Goal: Information Seeking & Learning: Learn about a topic

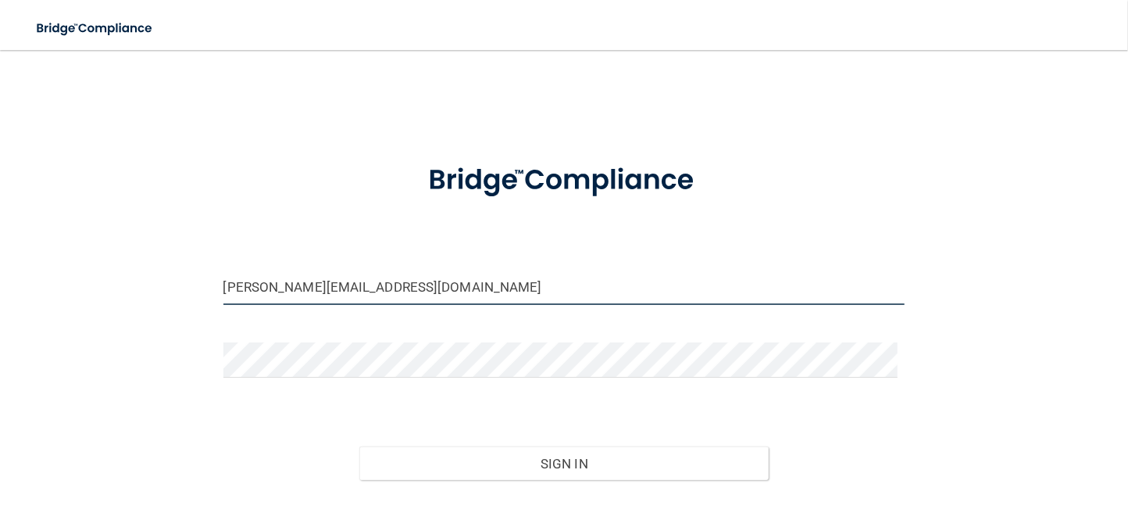
click at [360, 290] on input "[PERSON_NAME][EMAIL_ADDRESS][DOMAIN_NAME]" at bounding box center [564, 287] width 682 height 35
click at [374, 287] on input "[PERSON_NAME][EMAIL_ADDRESS][DOMAIN_NAME]" at bounding box center [564, 287] width 682 height 35
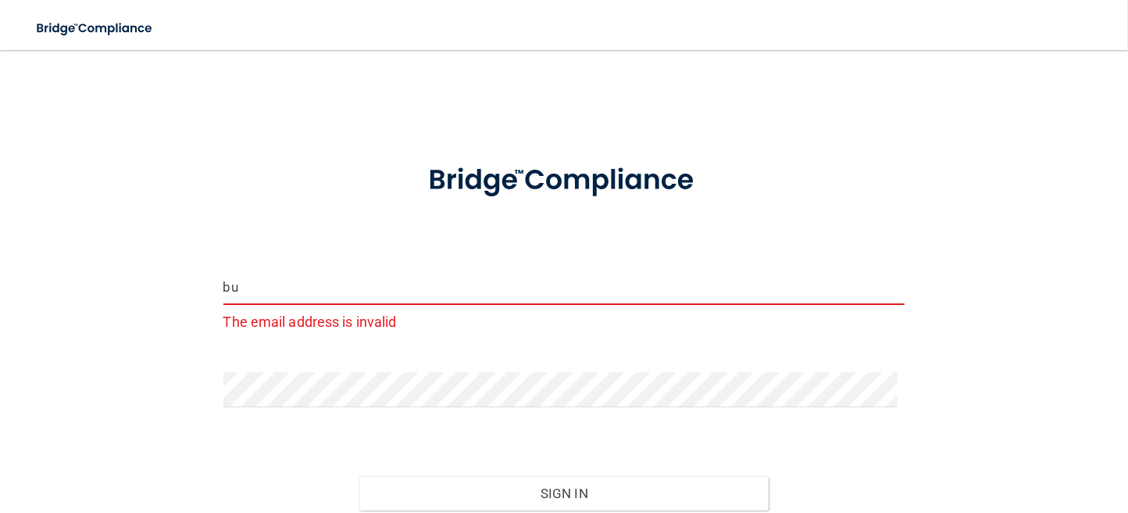
type input "b"
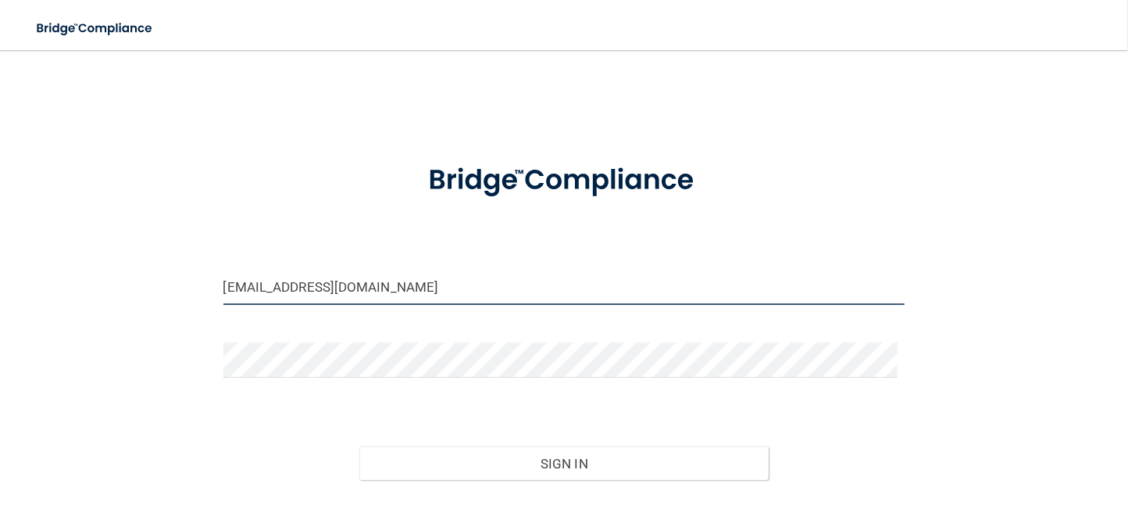
type input "[EMAIL_ADDRESS][DOMAIN_NAME]"
click at [359, 446] on button "Sign In" at bounding box center [563, 463] width 409 height 34
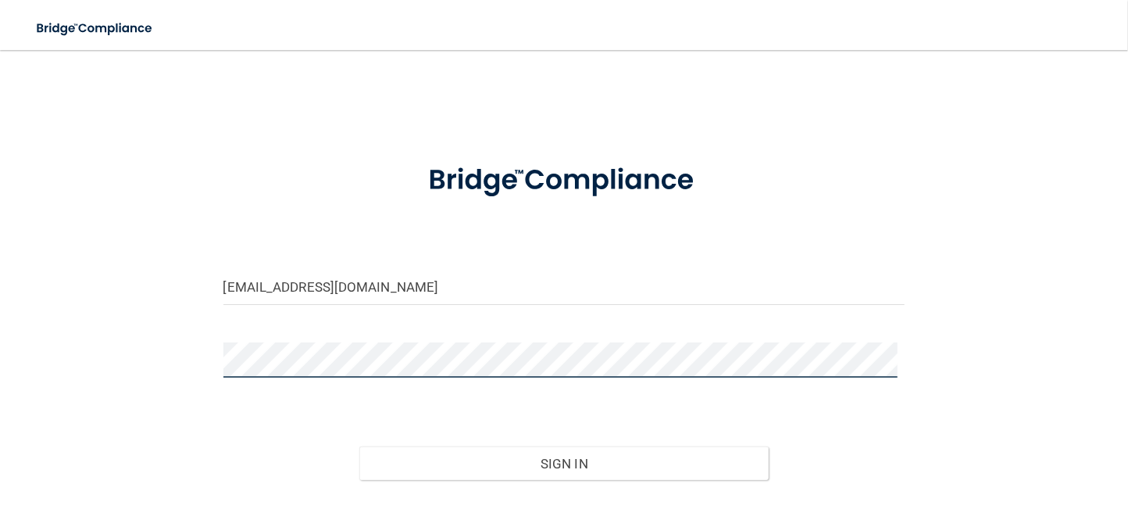
click at [359, 446] on button "Sign In" at bounding box center [563, 463] width 409 height 34
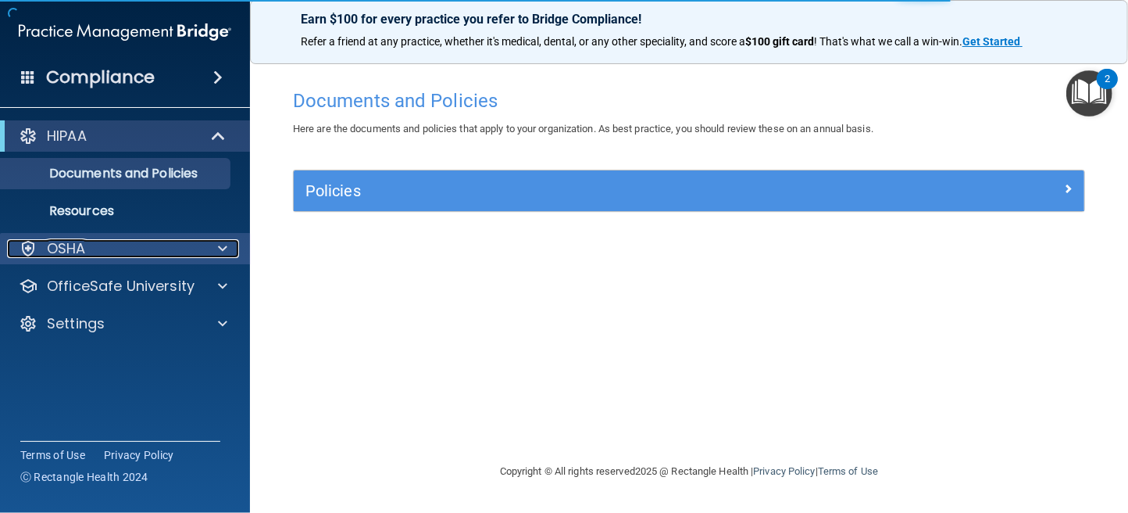
click at [165, 241] on div "OSHA" at bounding box center [104, 248] width 194 height 19
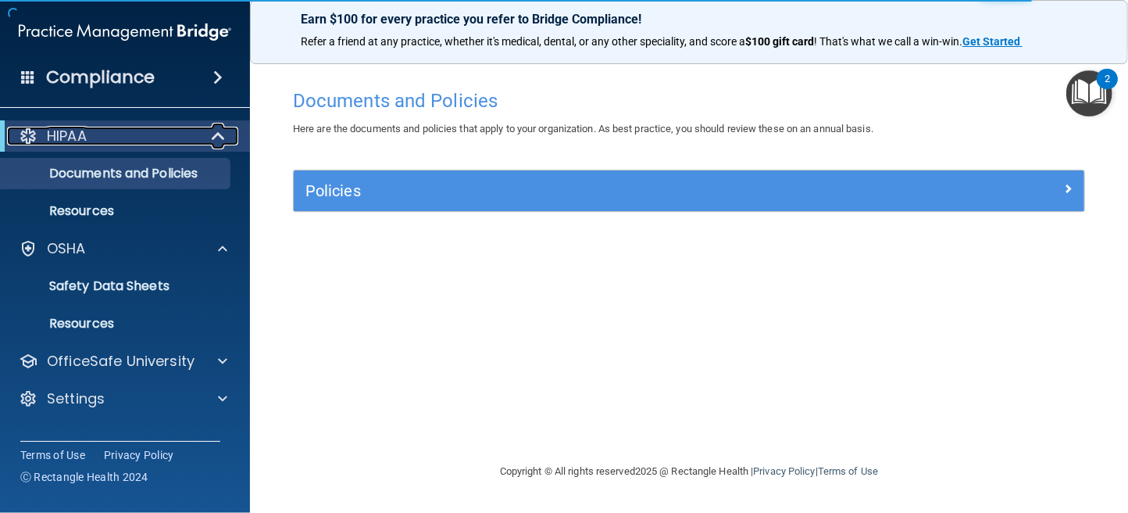
click at [175, 133] on div "HIPAA" at bounding box center [103, 136] width 193 height 19
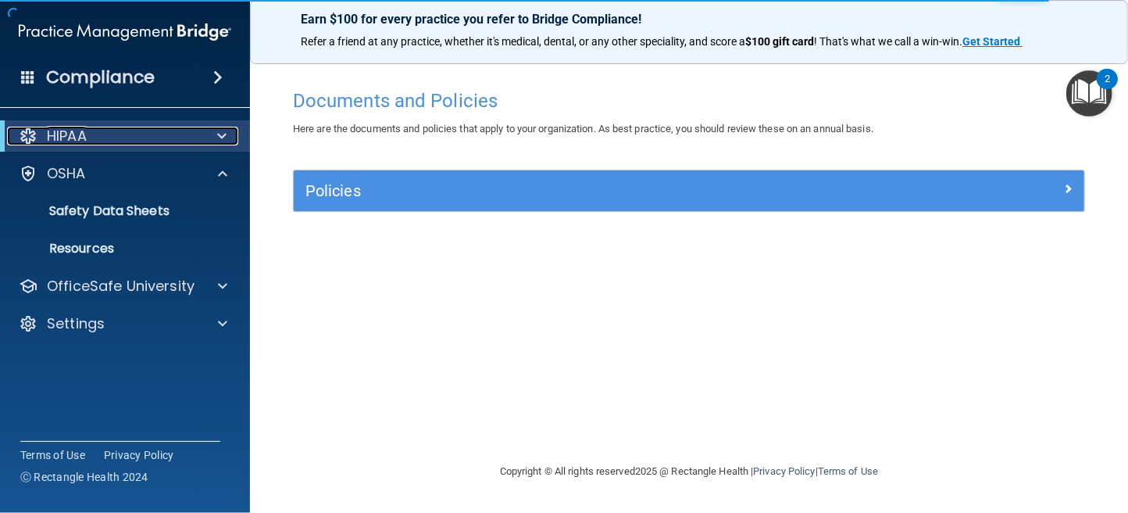
click at [175, 133] on div "HIPAA" at bounding box center [103, 136] width 193 height 19
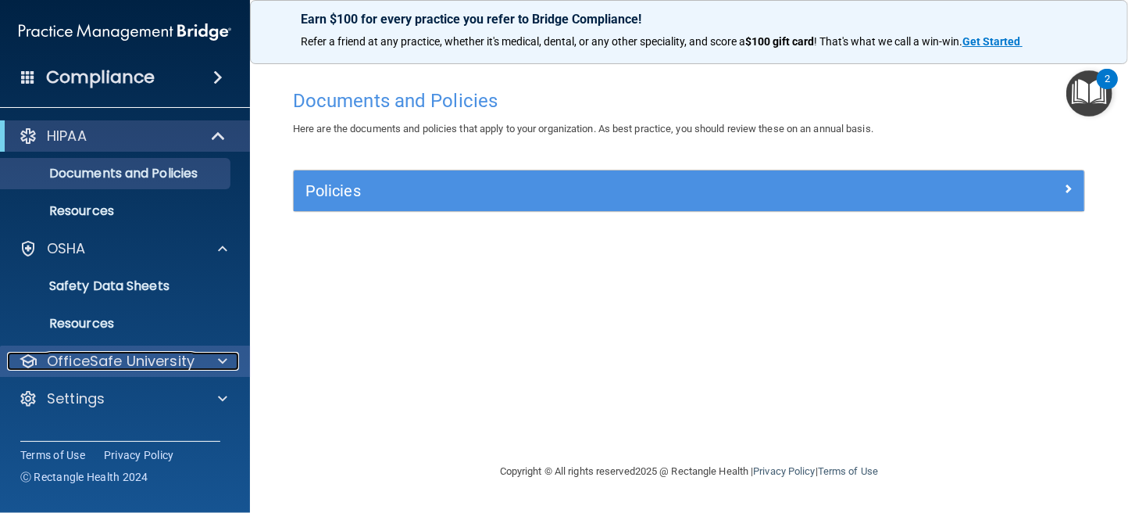
click at [156, 355] on p "OfficeSafe University" at bounding box center [121, 361] width 148 height 19
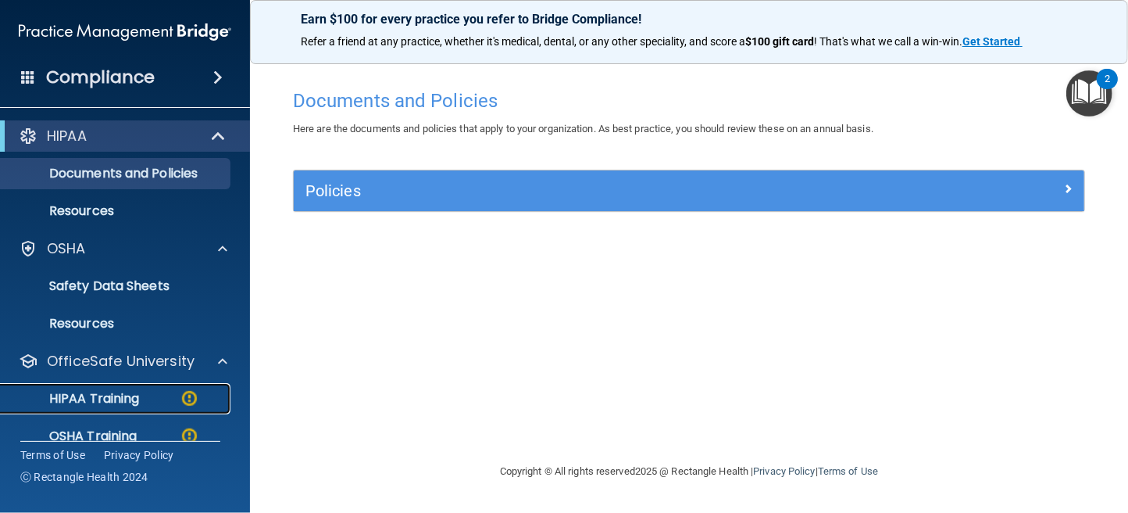
click at [121, 401] on p "HIPAA Training" at bounding box center [74, 399] width 129 height 16
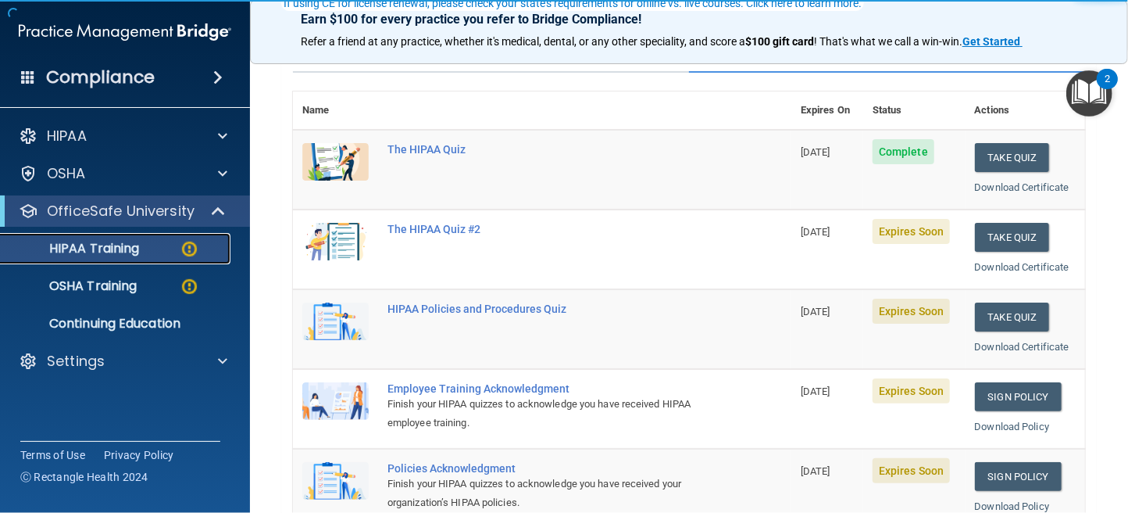
scroll to position [156, 0]
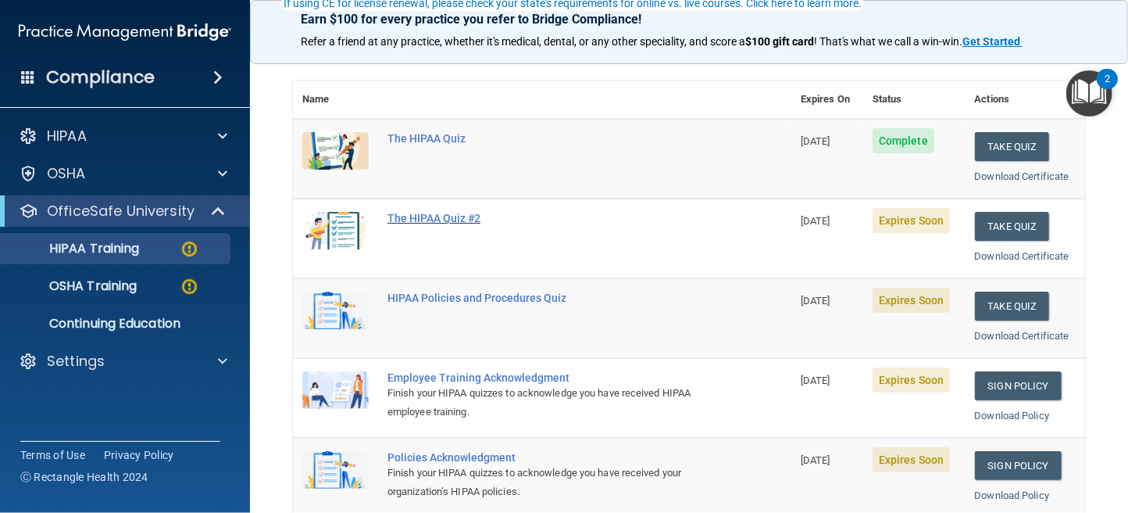
click at [438, 221] on div "The HIPAA Quiz #2" at bounding box center [551, 218] width 326 height 13
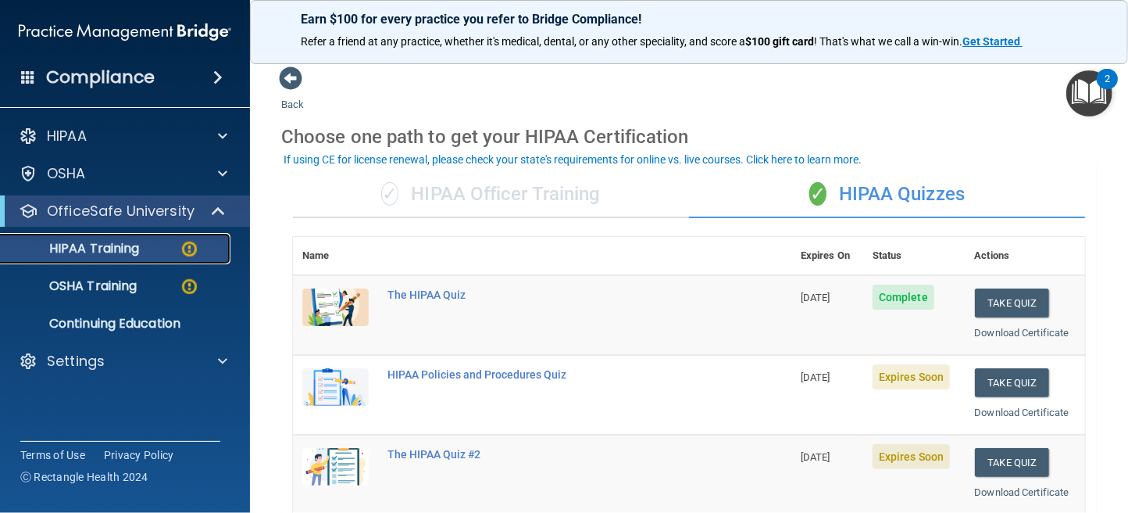
click at [91, 244] on p "HIPAA Training" at bounding box center [74, 249] width 129 height 16
click at [284, 80] on span at bounding box center [290, 77] width 23 height 23
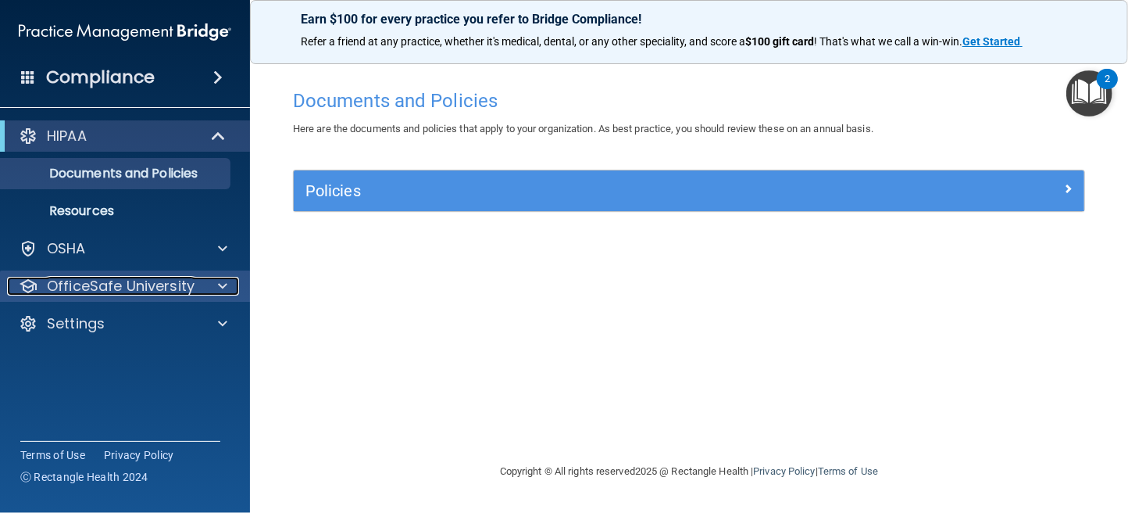
click at [134, 282] on p "OfficeSafe University" at bounding box center [121, 286] width 148 height 19
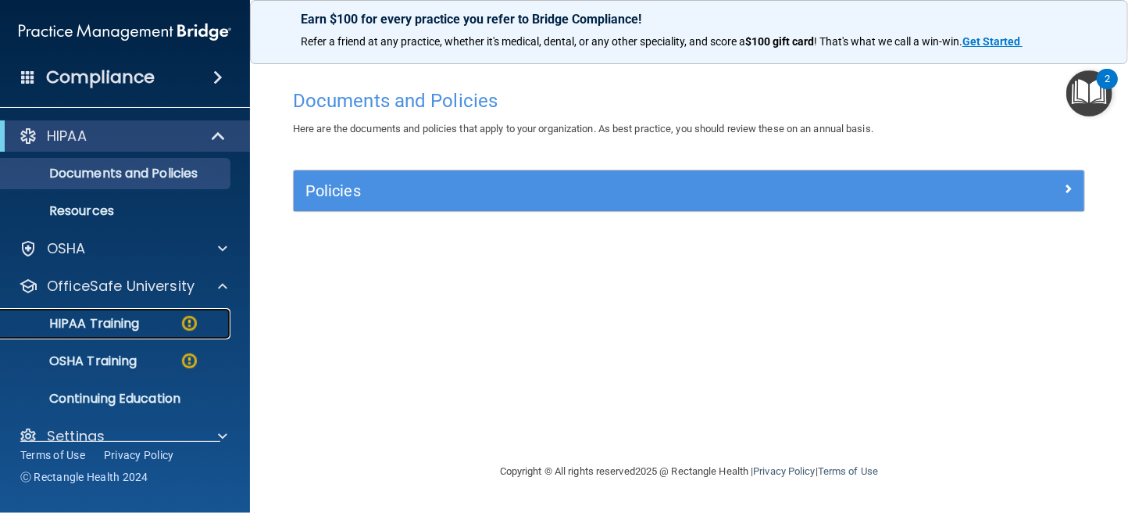
click at [109, 320] on p "HIPAA Training" at bounding box center [74, 324] width 129 height 16
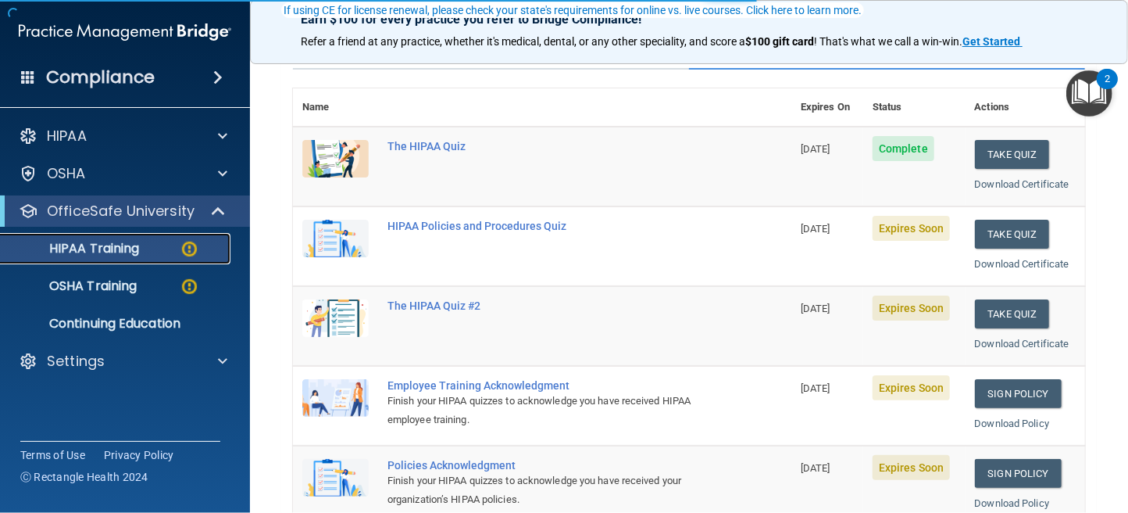
scroll to position [156, 0]
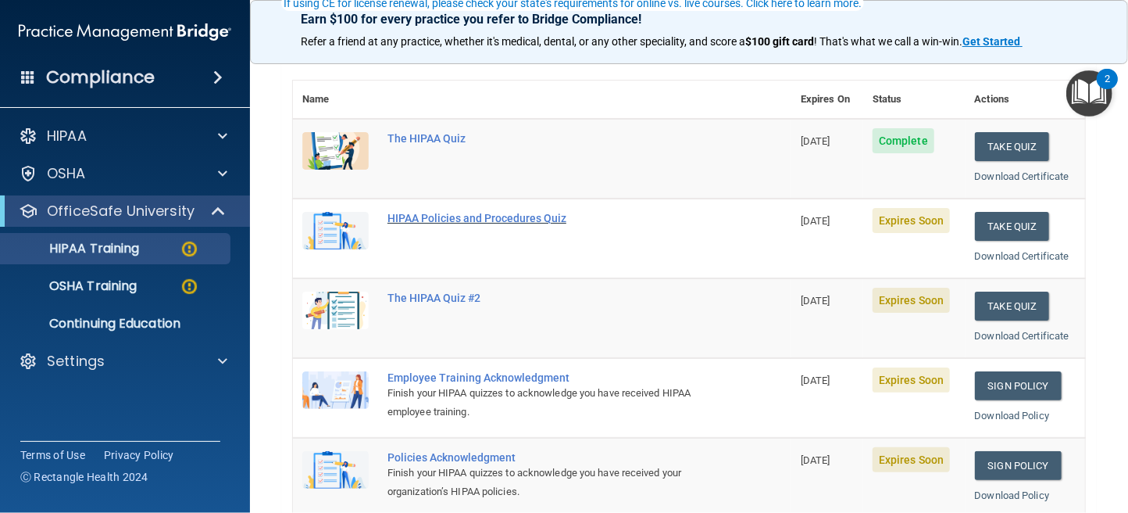
click at [456, 216] on div "HIPAA Policies and Procedures Quiz" at bounding box center [551, 218] width 326 height 13
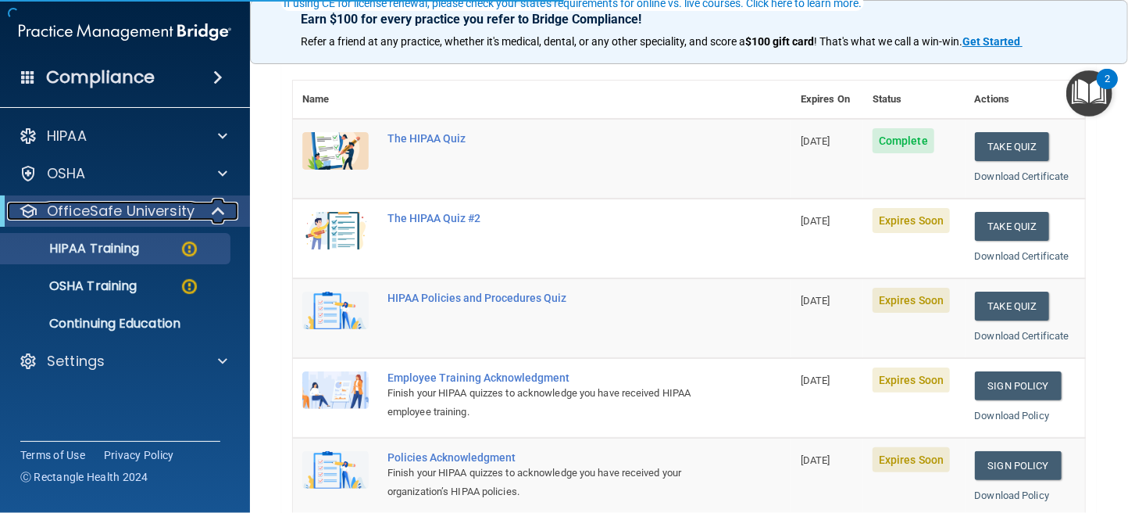
click at [106, 213] on p "OfficeSafe University" at bounding box center [121, 211] width 148 height 19
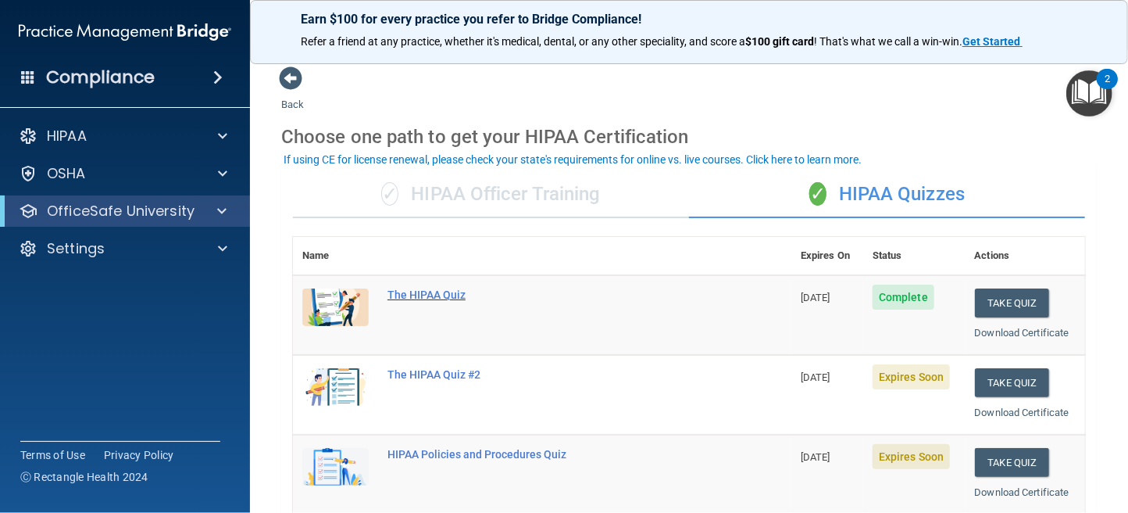
click at [651, 288] on div "The HIPAA Quiz" at bounding box center [551, 294] width 326 height 13
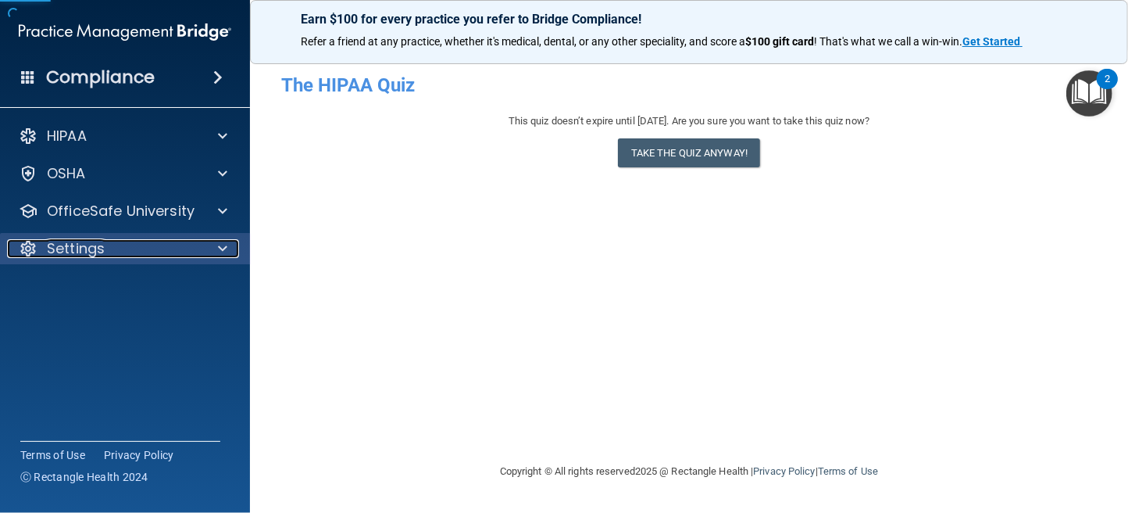
click at [113, 254] on div "Settings" at bounding box center [104, 248] width 194 height 19
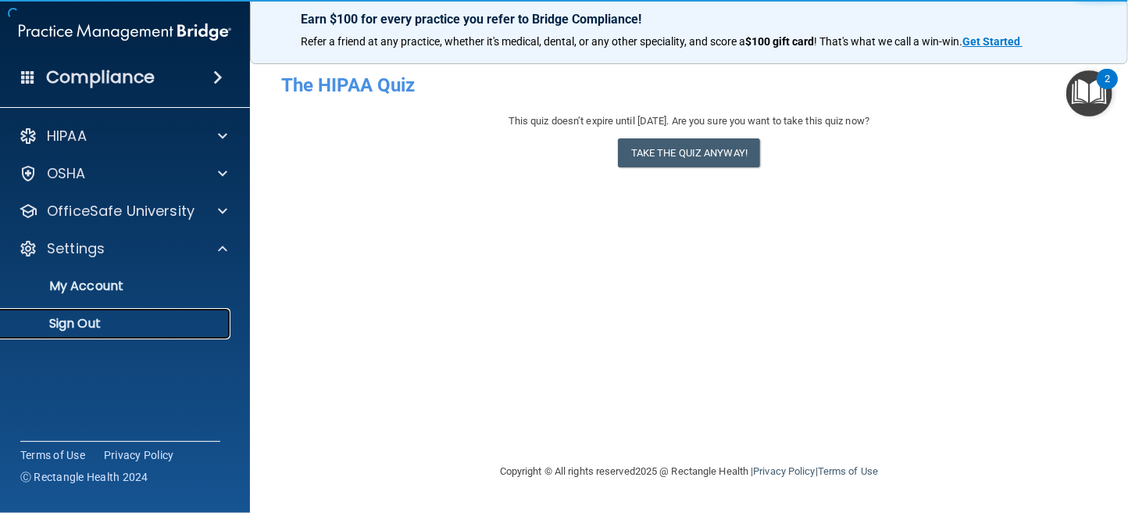
click at [95, 324] on p "Sign Out" at bounding box center [116, 324] width 213 height 16
